Goal: Task Accomplishment & Management: Use online tool/utility

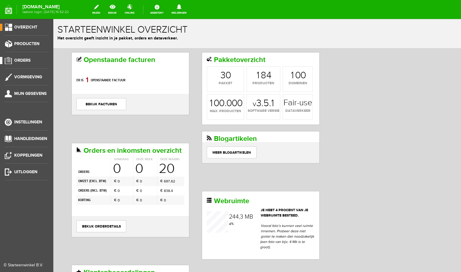
click at [24, 61] on span "Orders" at bounding box center [22, 60] width 16 height 5
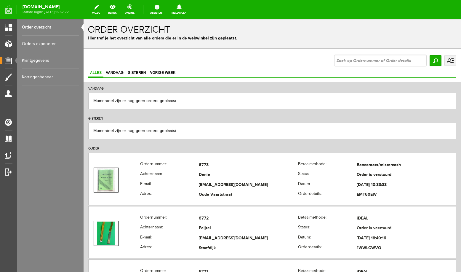
click at [387, 57] on input "text" at bounding box center [380, 60] width 92 height 12
click at [389, 59] on input "text" at bounding box center [380, 60] width 92 height 12
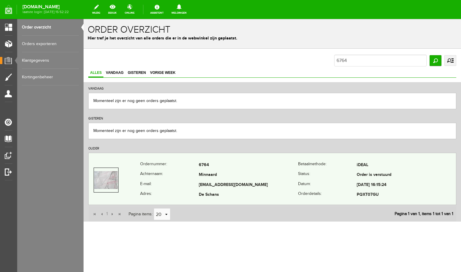
click at [232, 179] on td "Minnaard" at bounding box center [248, 175] width 99 height 10
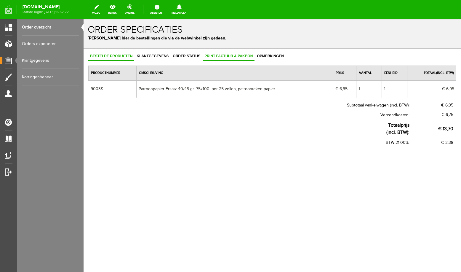
click at [213, 57] on span "Print factuur & pakbon" at bounding box center [229, 56] width 52 height 4
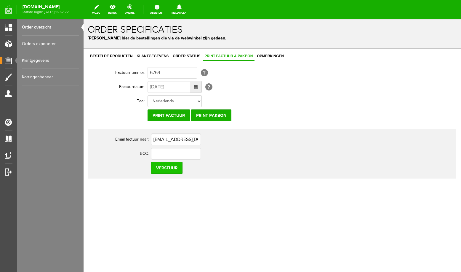
click at [169, 170] on input "Verstuur" at bounding box center [166, 168] width 31 height 12
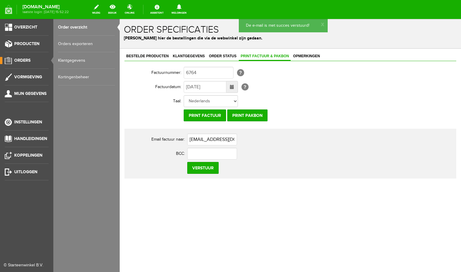
click at [75, 26] on link "Order overzicht" at bounding box center [86, 27] width 57 height 17
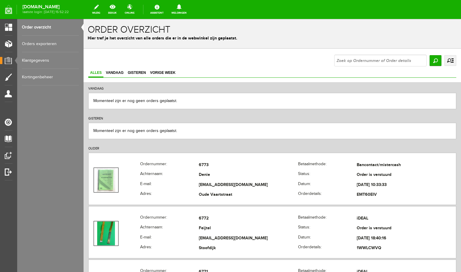
click at [344, 59] on input "text" at bounding box center [380, 60] width 92 height 12
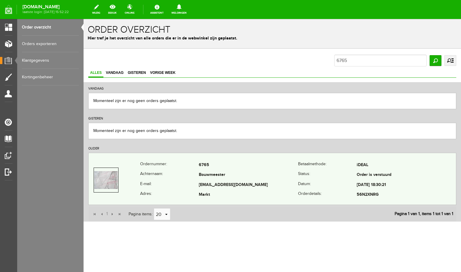
click at [195, 173] on th "Achternaam:" at bounding box center [169, 175] width 59 height 10
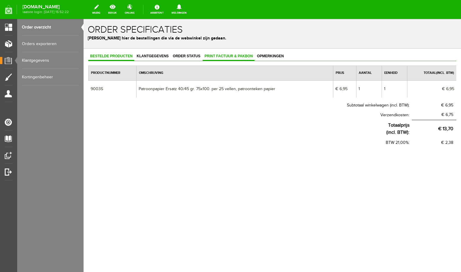
click at [220, 58] on span "Print factuur & pakbon" at bounding box center [229, 56] width 52 height 4
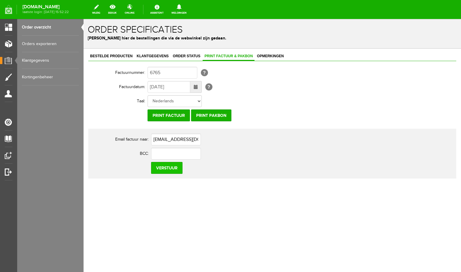
click at [172, 170] on input "Verstuur" at bounding box center [166, 168] width 31 height 12
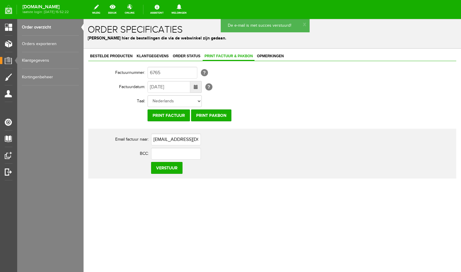
click at [37, 25] on link "Order overzicht" at bounding box center [50, 27] width 57 height 17
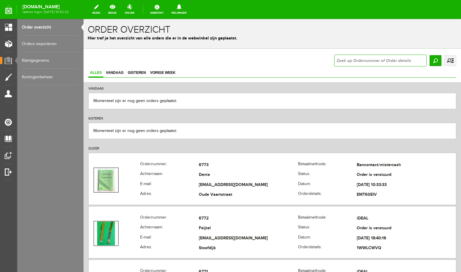
click at [376, 60] on input "text" at bounding box center [380, 60] width 92 height 12
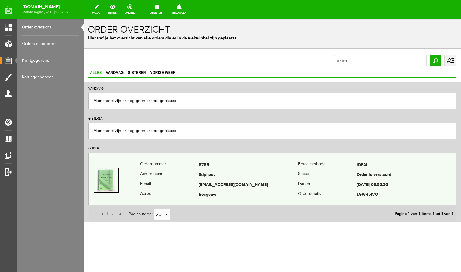
click at [228, 176] on td "Stiphout" at bounding box center [248, 175] width 99 height 10
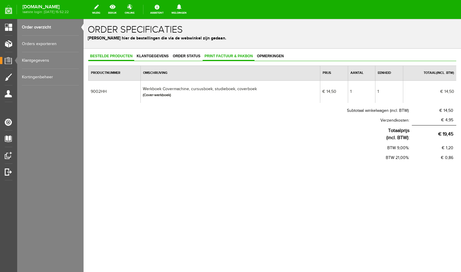
click at [208, 57] on span "Print factuur & pakbon" at bounding box center [229, 56] width 52 height 4
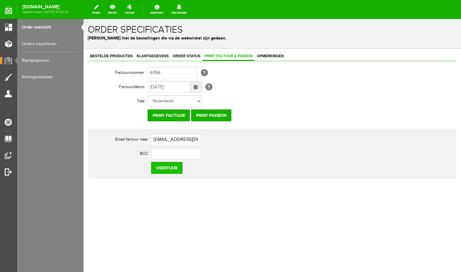
click at [174, 169] on input "Verstuur" at bounding box center [166, 168] width 31 height 12
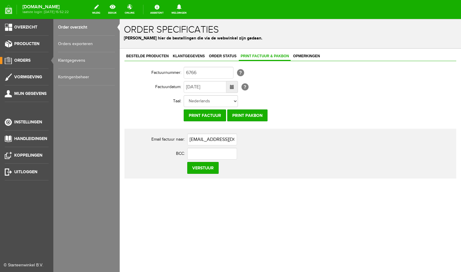
click at [84, 27] on link "Order overzicht" at bounding box center [86, 27] width 57 height 17
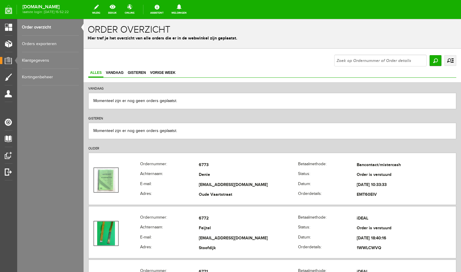
click at [361, 60] on input "text" at bounding box center [380, 60] width 92 height 12
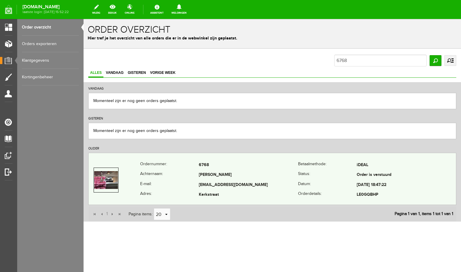
click at [227, 174] on td "[PERSON_NAME]" at bounding box center [248, 175] width 99 height 10
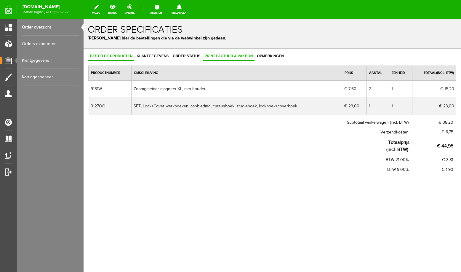
click at [224, 58] on link "Print factuur & pakbon" at bounding box center [229, 56] width 52 height 9
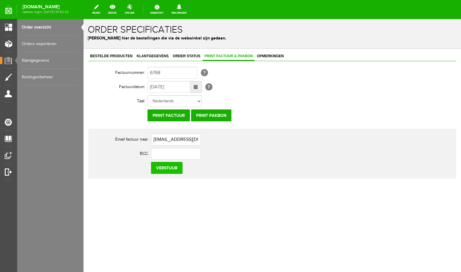
click at [168, 169] on input "Verstuur" at bounding box center [166, 168] width 31 height 12
click at [35, 28] on link "Order overzicht" at bounding box center [50, 27] width 57 height 17
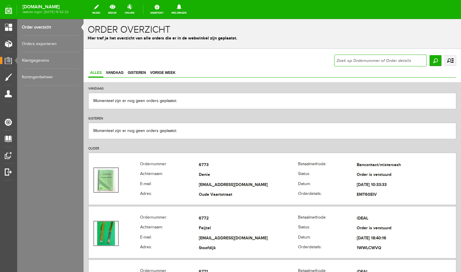
click at [389, 59] on input "text" at bounding box center [380, 60] width 92 height 12
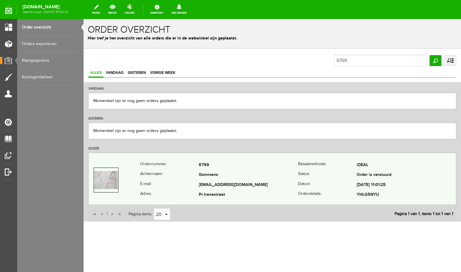
click at [223, 184] on td "[EMAIL_ADDRESS][DOMAIN_NAME]" at bounding box center [248, 185] width 99 height 10
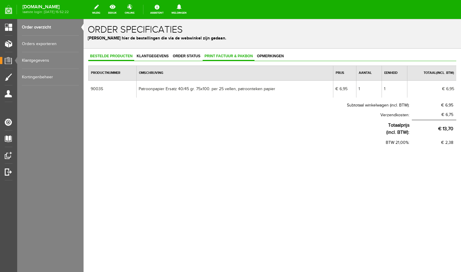
click at [212, 56] on span "Print factuur & pakbon" at bounding box center [229, 56] width 52 height 4
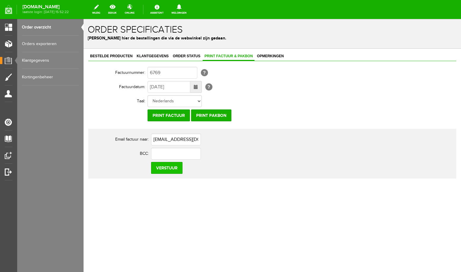
click at [169, 168] on input "Verstuur" at bounding box center [166, 168] width 31 height 12
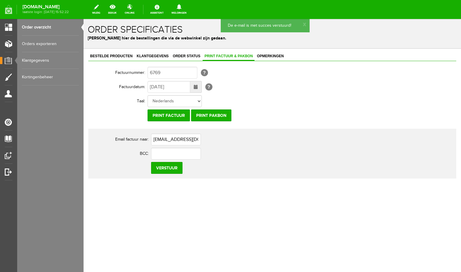
click at [43, 31] on link "Order overzicht" at bounding box center [50, 27] width 57 height 17
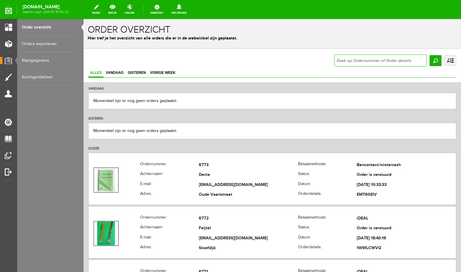
click at [365, 59] on input "text" at bounding box center [380, 60] width 92 height 12
type input "6771"
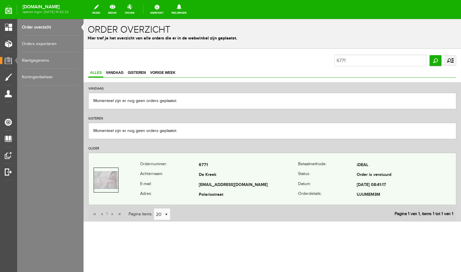
click at [224, 182] on td "[EMAIL_ADDRESS][DOMAIN_NAME]" at bounding box center [248, 185] width 99 height 10
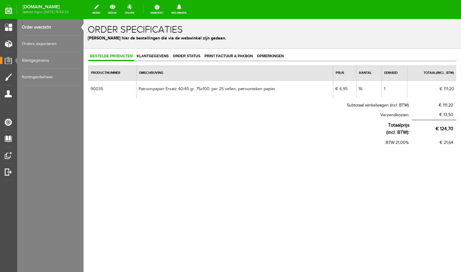
drag, startPoint x: 222, startPoint y: 54, endPoint x: 232, endPoint y: 64, distance: 14.2
click at [222, 54] on link "Print factuur & pakbon" at bounding box center [229, 56] width 52 height 9
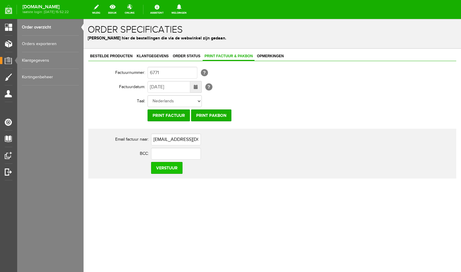
click at [169, 169] on input "Verstuur" at bounding box center [166, 168] width 31 height 12
